Goal: Task Accomplishment & Management: Manage account settings

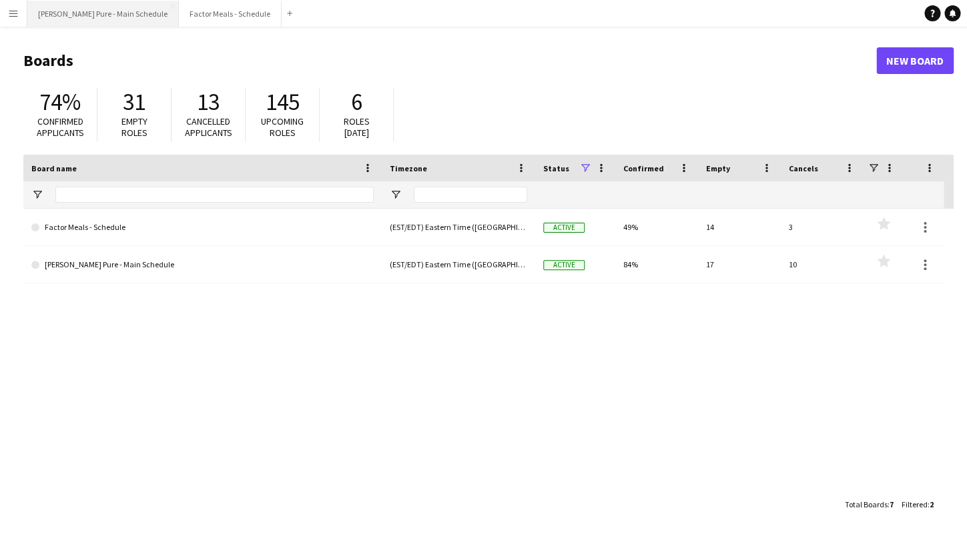
click at [83, 17] on button "[PERSON_NAME] Pure - Main Schedule Close" at bounding box center [102, 14] width 151 height 26
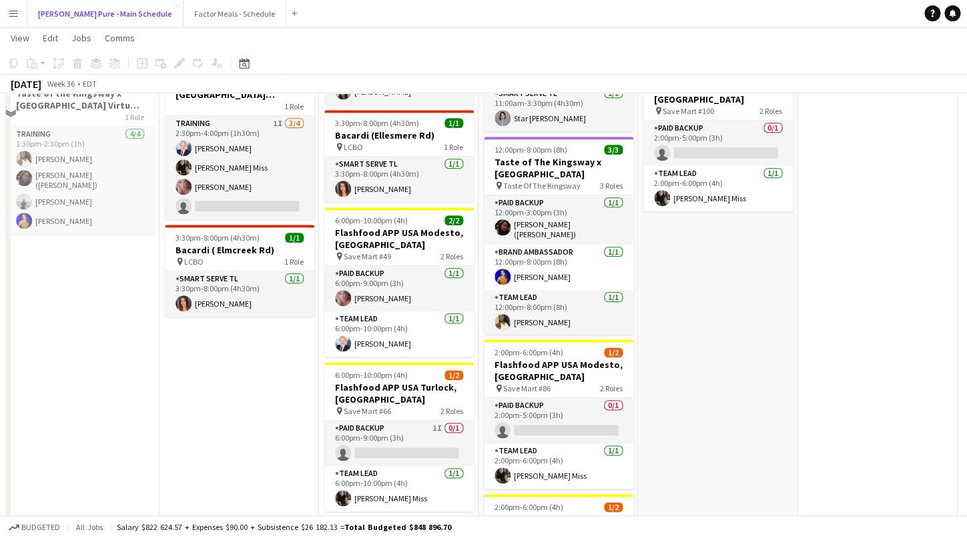
scroll to position [406, 0]
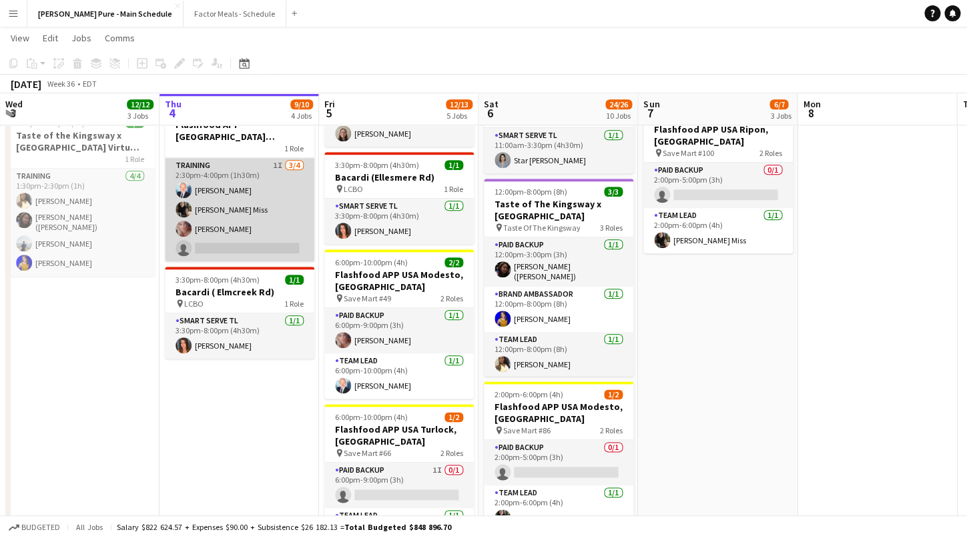
click at [221, 167] on app-card-role "Training 1I [DATE] 2:30pm-4:00pm (1h30m) [PERSON_NAME] [PERSON_NAME] [PERSON_NA…" at bounding box center [239, 209] width 149 height 103
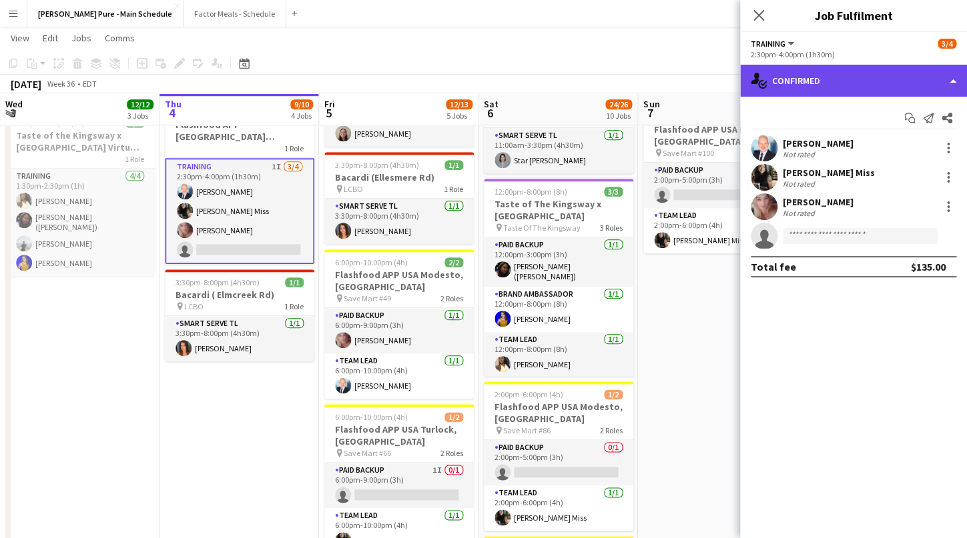
click at [804, 82] on div "single-neutral-actions-check-2 Confirmed" at bounding box center [853, 81] width 227 height 32
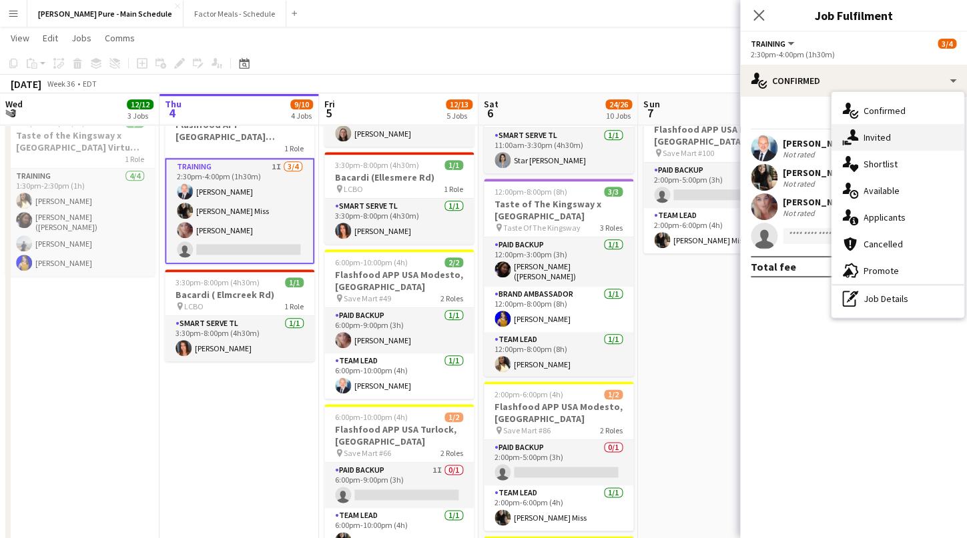
click at [897, 135] on div "single-neutral-actions-share-1 Invited" at bounding box center [897, 137] width 132 height 27
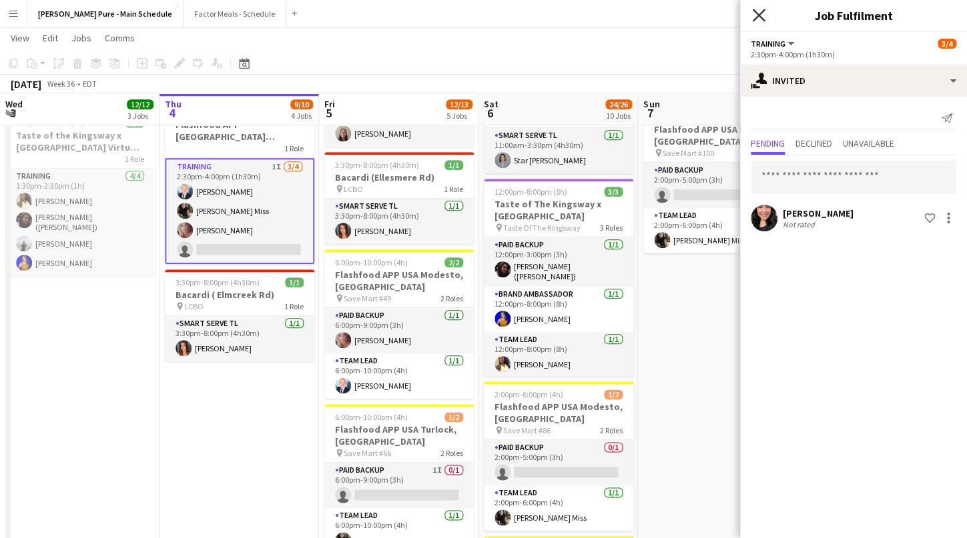
click at [759, 19] on icon "Close pop-in" at bounding box center [758, 15] width 13 height 13
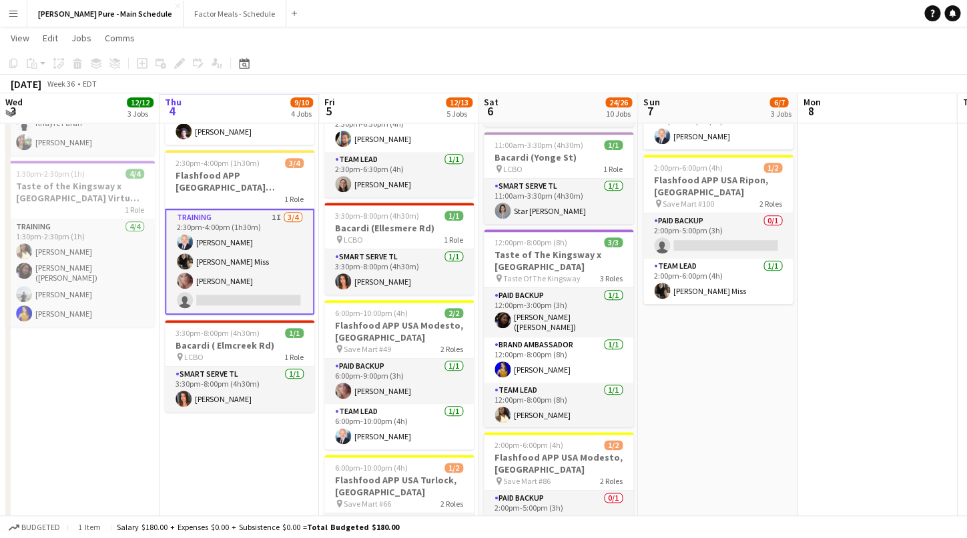
scroll to position [352, 0]
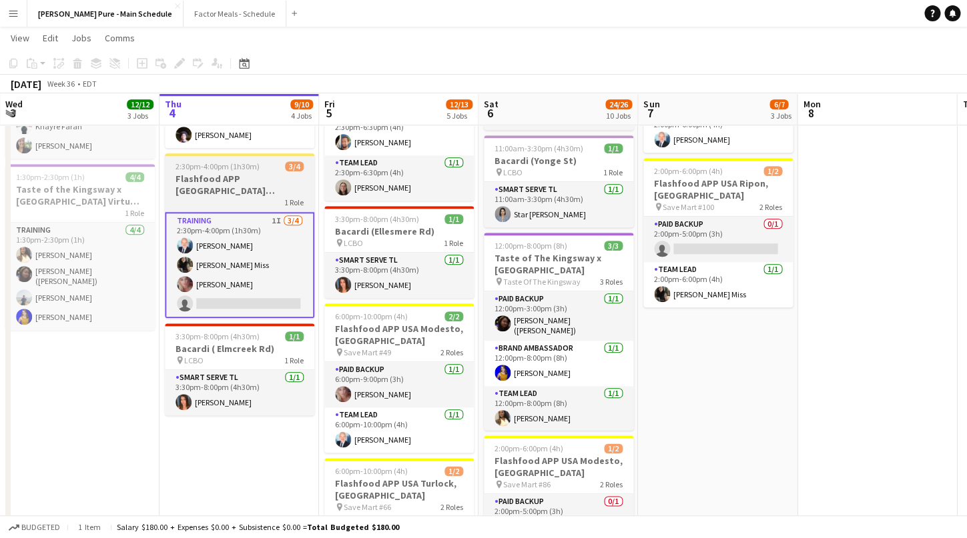
click at [187, 169] on span "2:30pm-4:00pm (1h30m)" at bounding box center [217, 166] width 84 height 10
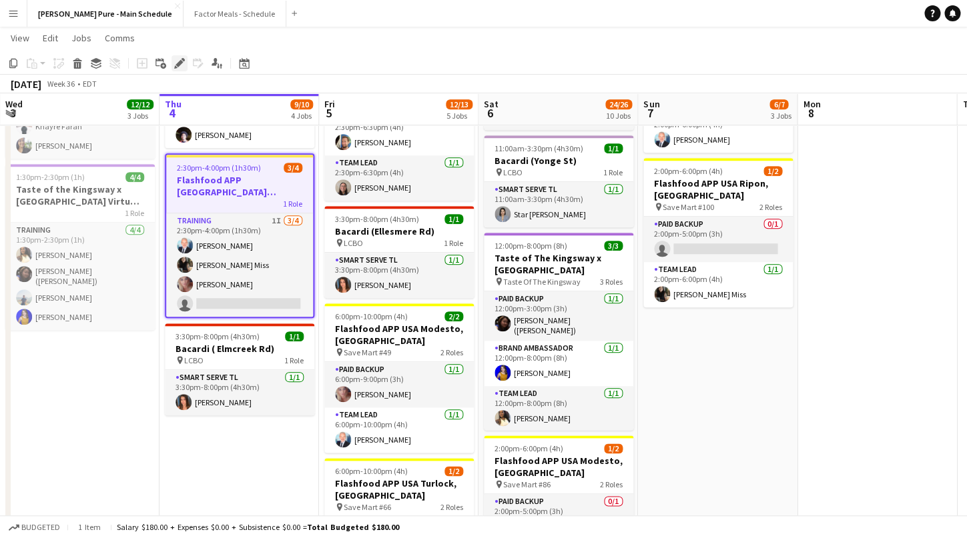
click at [177, 65] on icon at bounding box center [178, 63] width 7 height 7
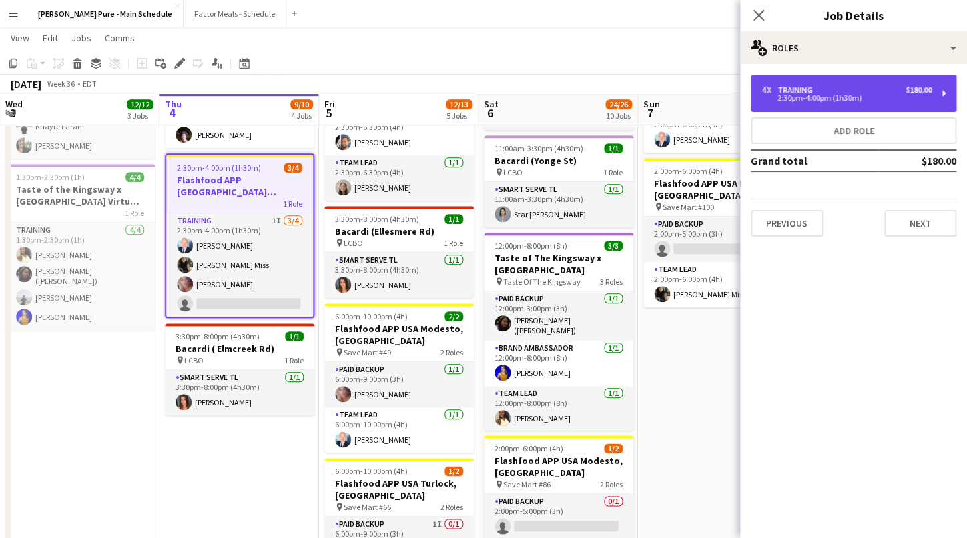
click at [835, 87] on div "4 x Training $180.00" at bounding box center [846, 89] width 170 height 9
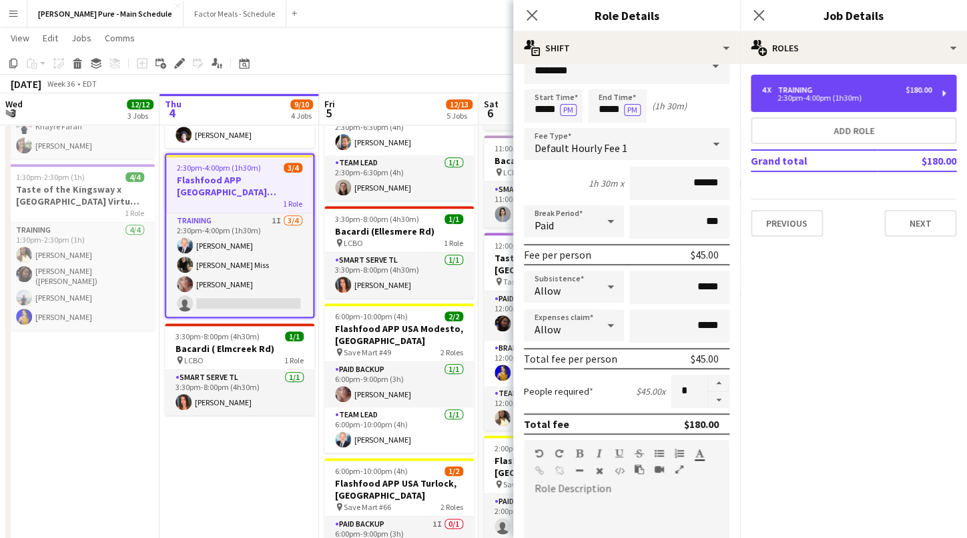
scroll to position [30, 0]
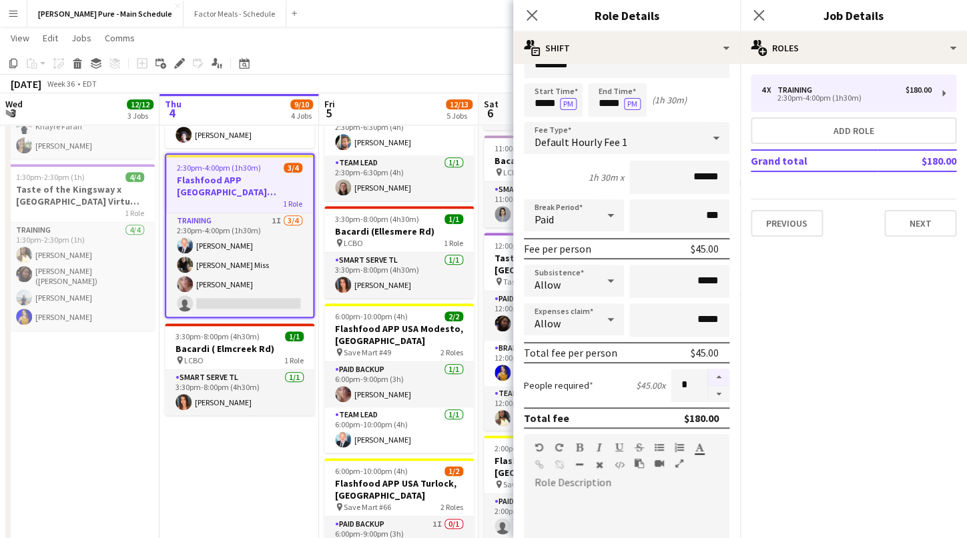
click at [718, 377] on button "button" at bounding box center [718, 377] width 21 height 17
type input "*"
click at [528, 19] on icon at bounding box center [531, 15] width 13 height 13
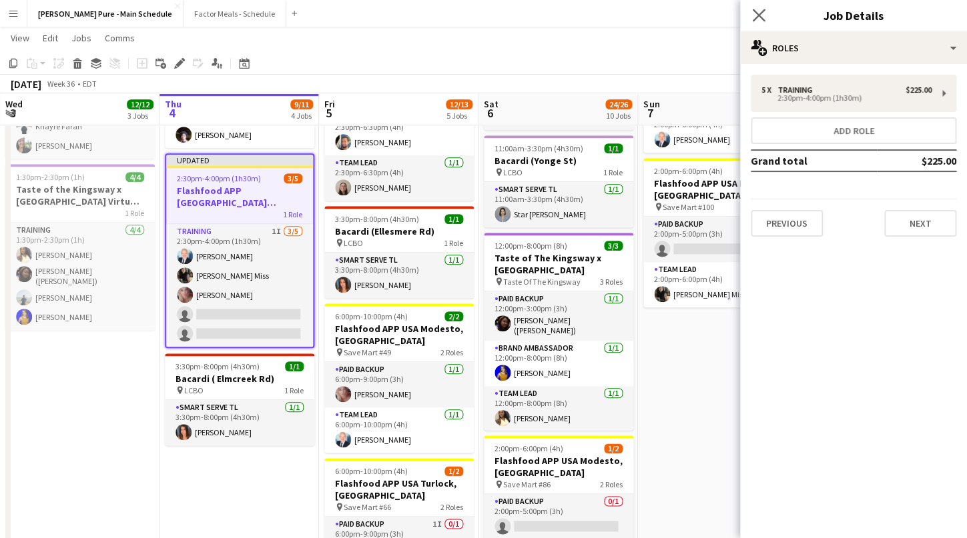
click at [761, 9] on app-icon "Close pop-in" at bounding box center [758, 15] width 19 height 19
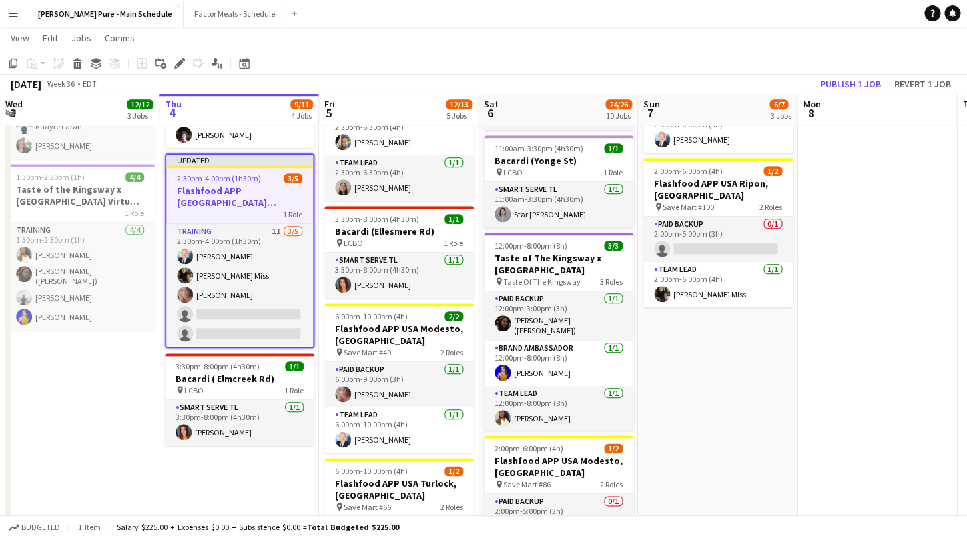
click at [209, 166] on div at bounding box center [239, 166] width 147 height 3
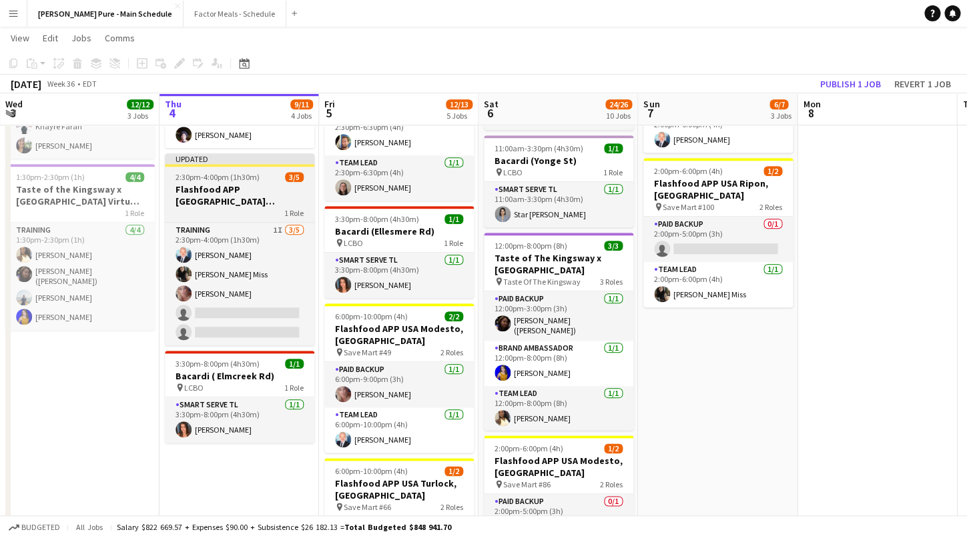
click at [261, 163] on div "Updated" at bounding box center [239, 158] width 149 height 11
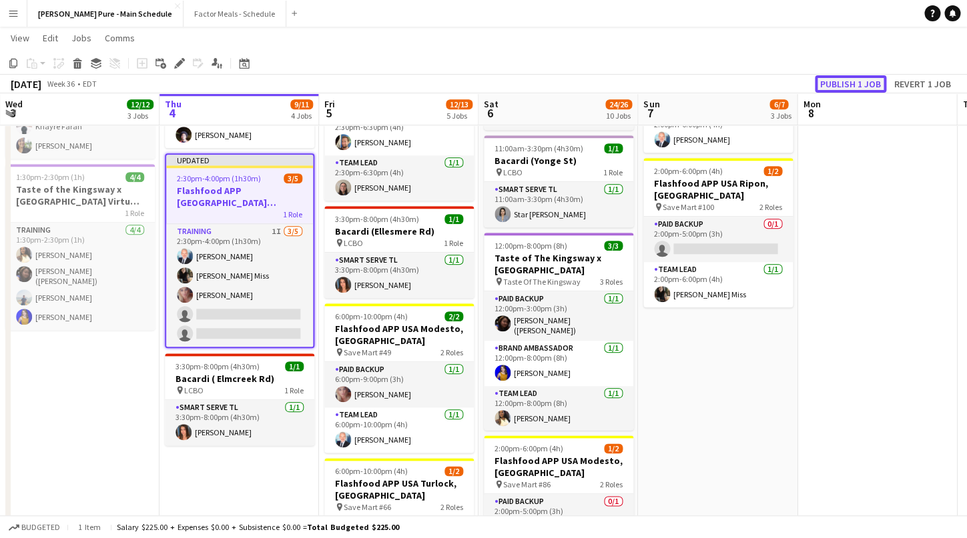
click at [851, 83] on button "Publish 1 job" at bounding box center [850, 83] width 71 height 17
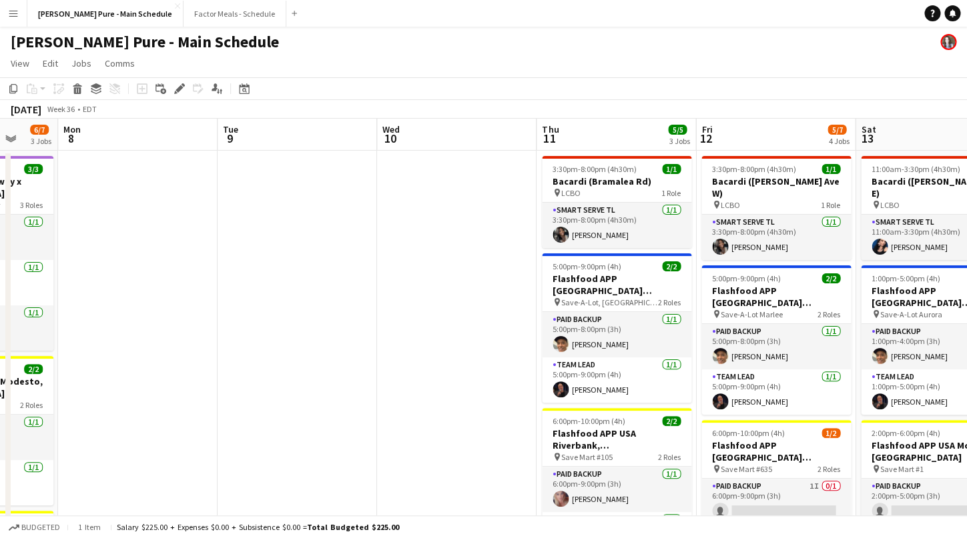
scroll to position [0, 472]
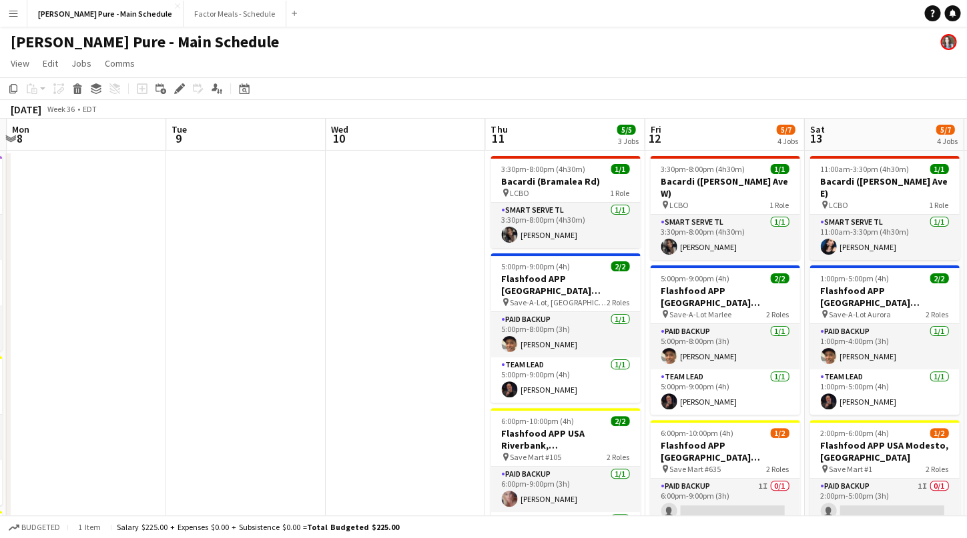
drag, startPoint x: 807, startPoint y: 378, endPoint x: 17, endPoint y: 222, distance: 805.8
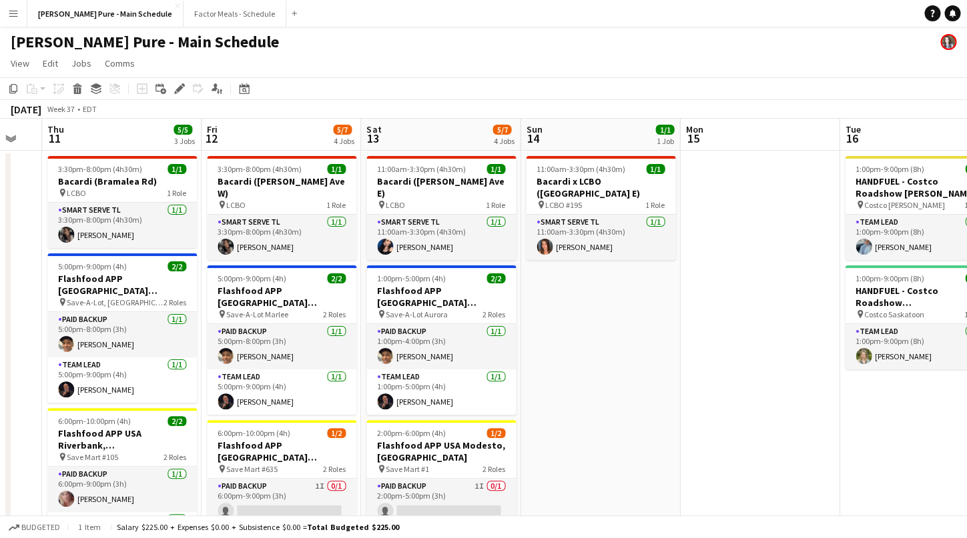
scroll to position [0, 411]
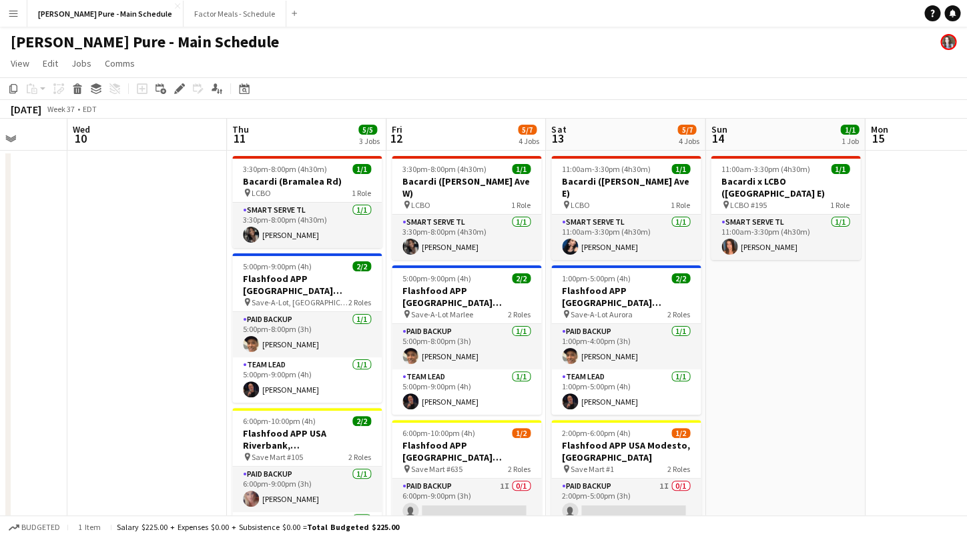
drag, startPoint x: 368, startPoint y: 324, endPoint x: 110, endPoint y: 257, distance: 266.5
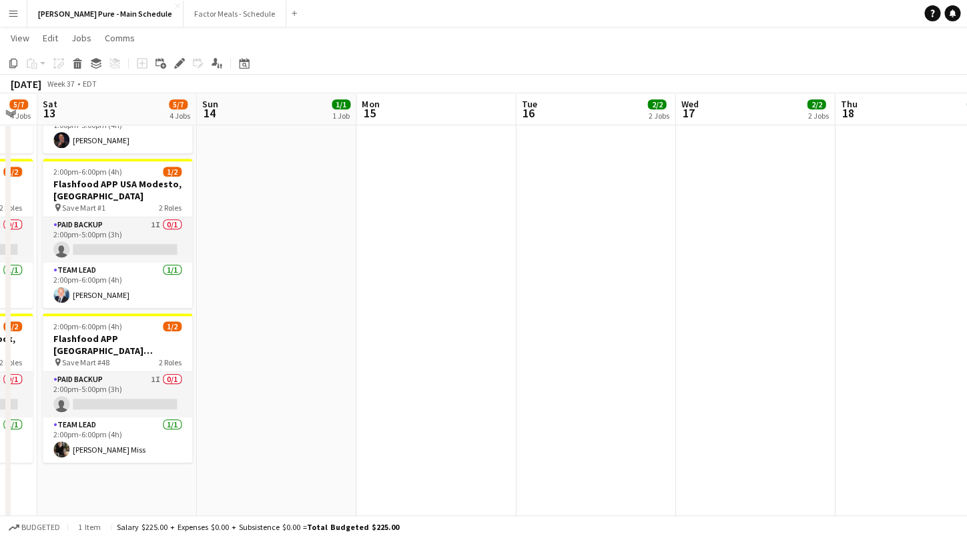
scroll to position [0, 626]
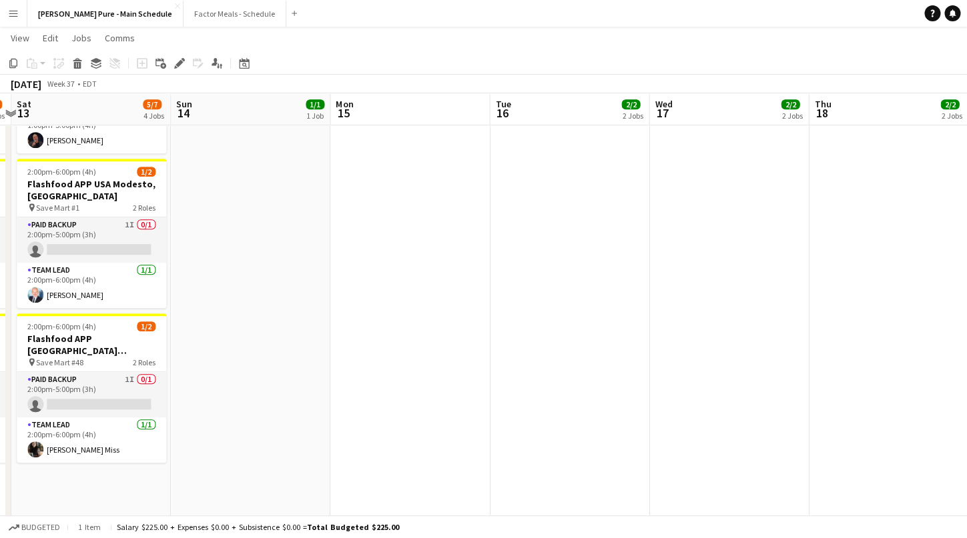
drag, startPoint x: 779, startPoint y: 305, endPoint x: 245, endPoint y: 224, distance: 539.7
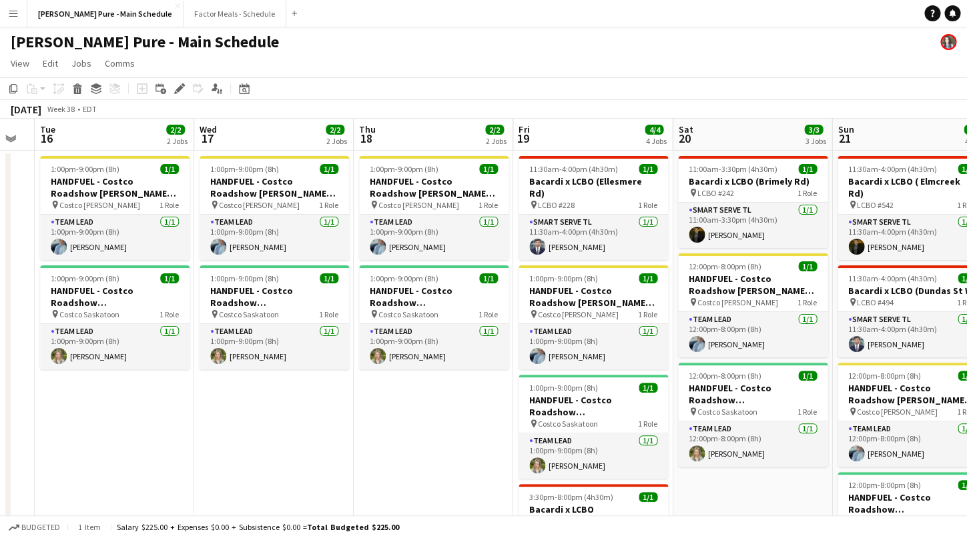
scroll to position [0, 463]
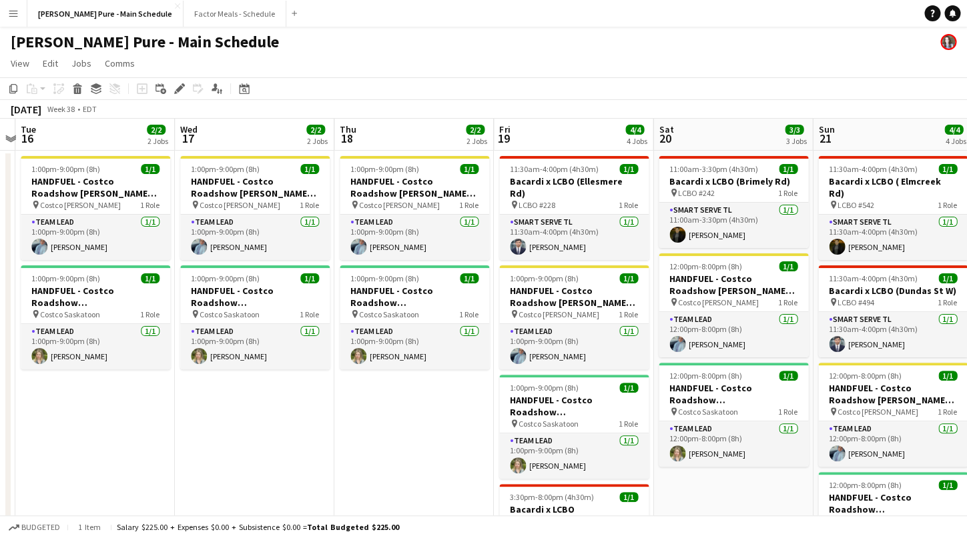
drag, startPoint x: 668, startPoint y: 449, endPoint x: 196, endPoint y: 381, distance: 477.2
